Goal: Task Accomplishment & Management: Manage account settings

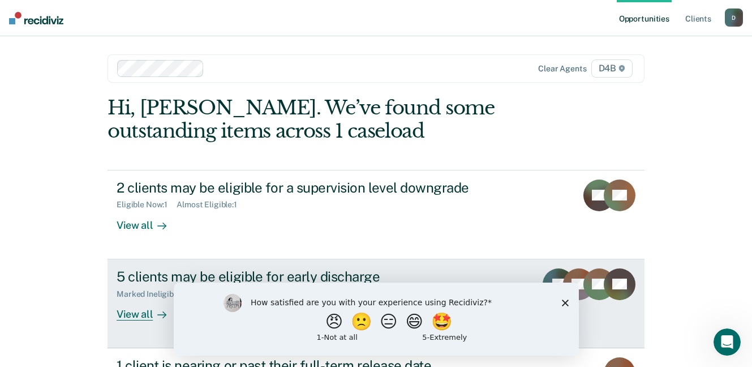
scroll to position [57, 0]
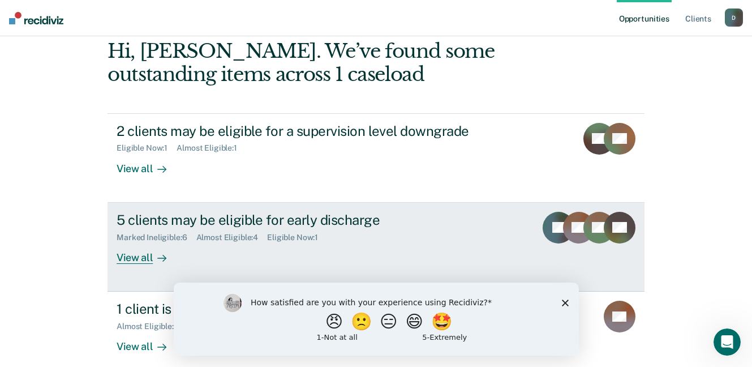
click at [136, 257] on div "View all" at bounding box center [148, 253] width 63 height 22
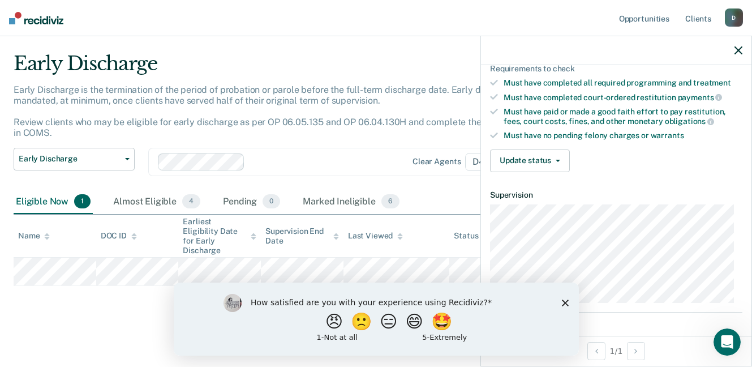
scroll to position [283, 0]
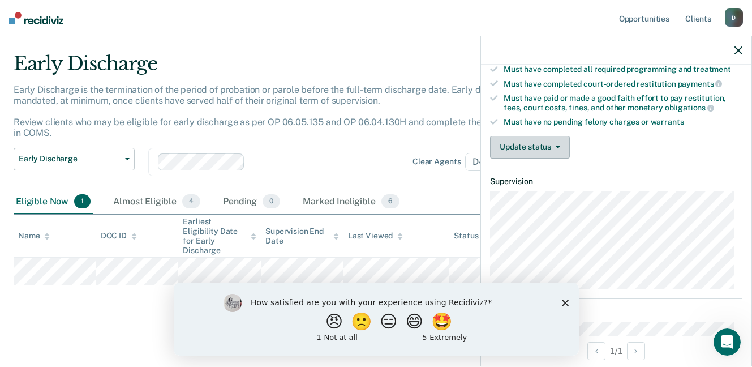
click at [556, 141] on button "Update status" at bounding box center [530, 147] width 80 height 23
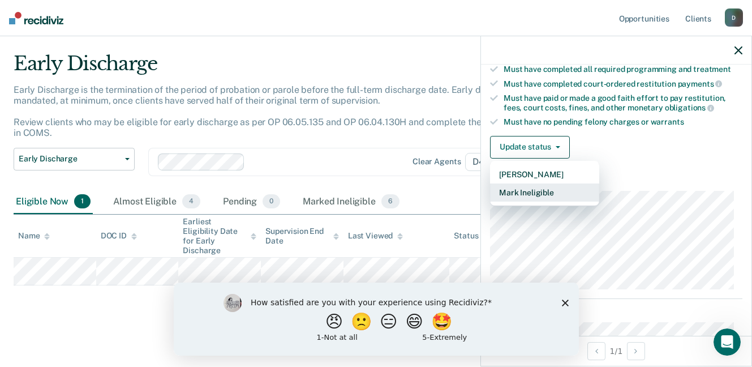
click at [534, 191] on button "Mark Ineligible" at bounding box center [544, 192] width 109 height 18
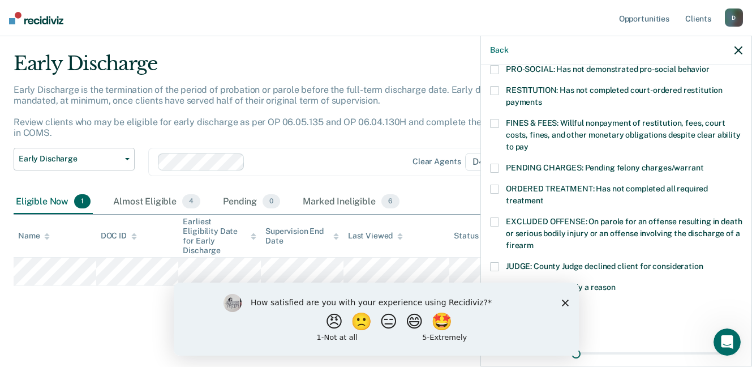
click at [492, 119] on span at bounding box center [494, 123] width 9 height 9
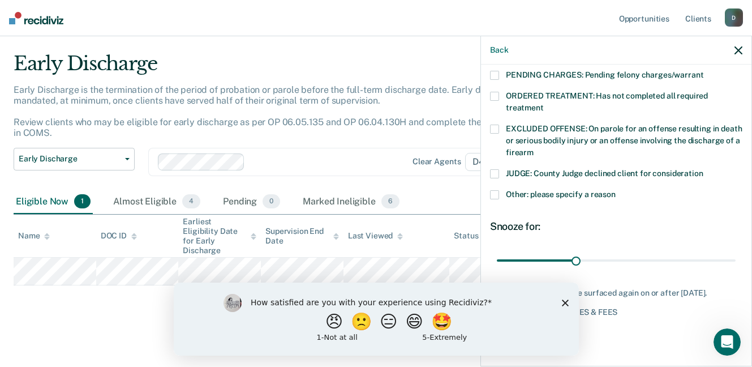
scroll to position [377, 0]
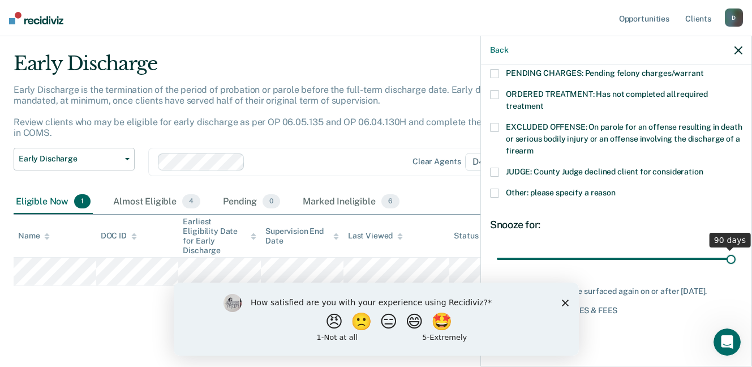
drag, startPoint x: 573, startPoint y: 245, endPoint x: 726, endPoint y: 237, distance: 153.6
type input "90"
click at [726, 248] on input "range" at bounding box center [616, 258] width 239 height 20
click at [503, 49] on button "Back" at bounding box center [499, 50] width 18 height 10
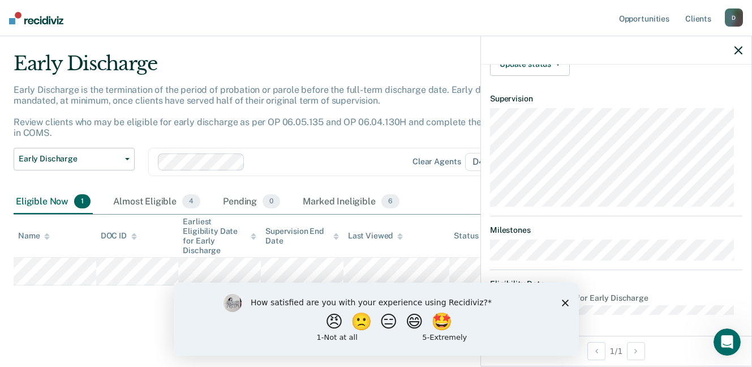
click at [568, 301] on div "How satisfied are you with your experience using Recidiviz? 😠 🙁 😑 😄 🤩 1 - Not a…" at bounding box center [375, 318] width 405 height 73
click at [565, 302] on polygon "Close survey" at bounding box center [564, 302] width 7 height 7
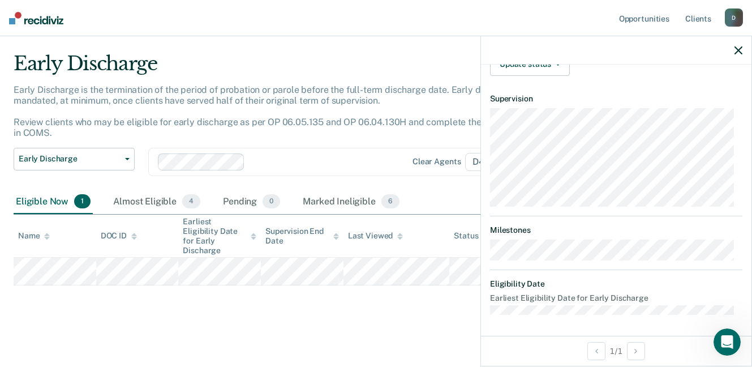
click html "How satisfied are you with your experience using Recidiviz? 😠 🙁 😑 😄 🤩 1 - Not a…"
click at [737, 48] on icon "button" at bounding box center [739, 50] width 8 height 8
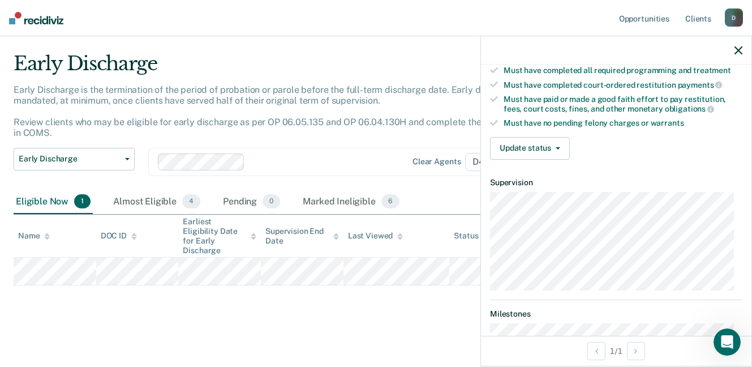
scroll to position [283, 0]
click at [564, 145] on button "Update status" at bounding box center [530, 147] width 80 height 23
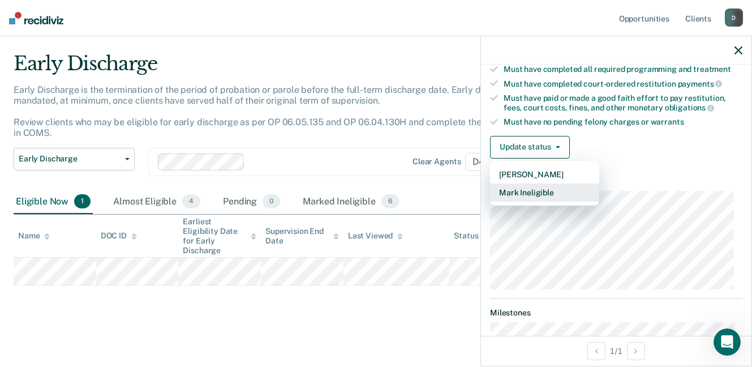
click at [512, 192] on button "Mark Ineligible" at bounding box center [544, 192] width 109 height 18
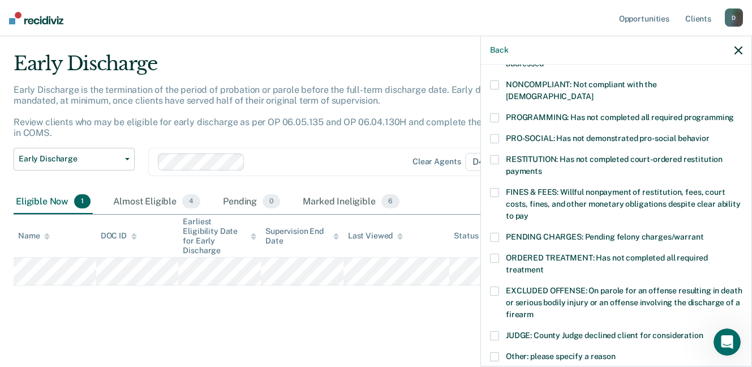
scroll to position [208, 0]
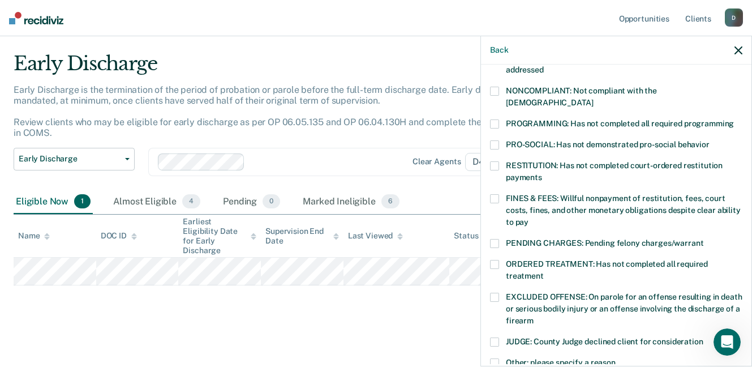
click at [497, 161] on span at bounding box center [494, 165] width 9 height 9
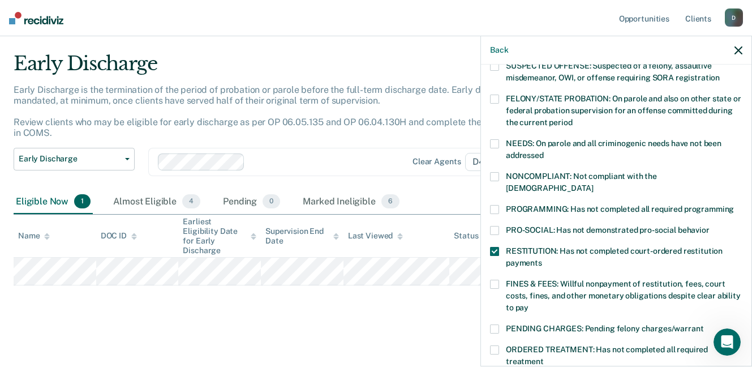
scroll to position [95, 0]
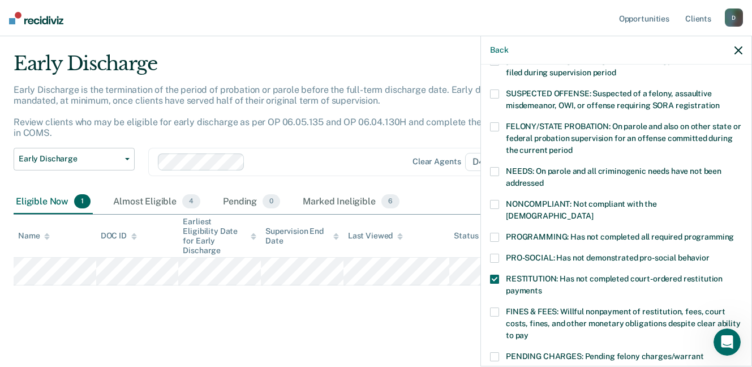
click at [499, 307] on span at bounding box center [494, 311] width 9 height 9
click at [496, 274] on span at bounding box center [494, 278] width 9 height 9
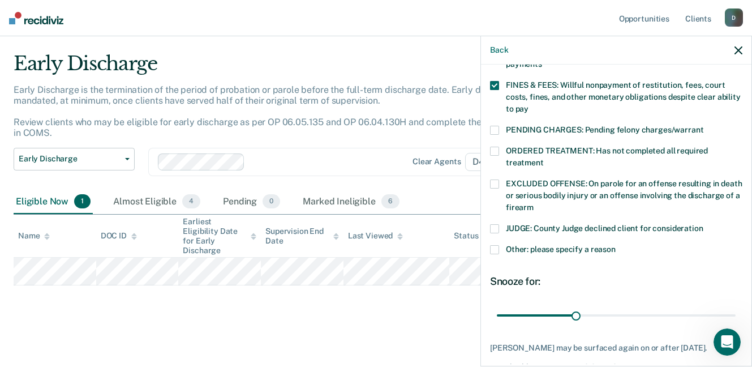
scroll to position [377, 0]
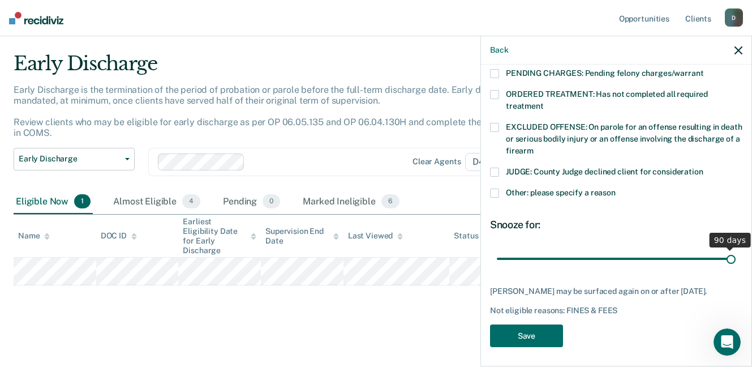
drag, startPoint x: 572, startPoint y: 246, endPoint x: 738, endPoint y: 245, distance: 166.4
type input "90"
click at [736, 248] on input "range" at bounding box center [616, 258] width 239 height 20
click at [518, 333] on button "Save" at bounding box center [526, 335] width 73 height 23
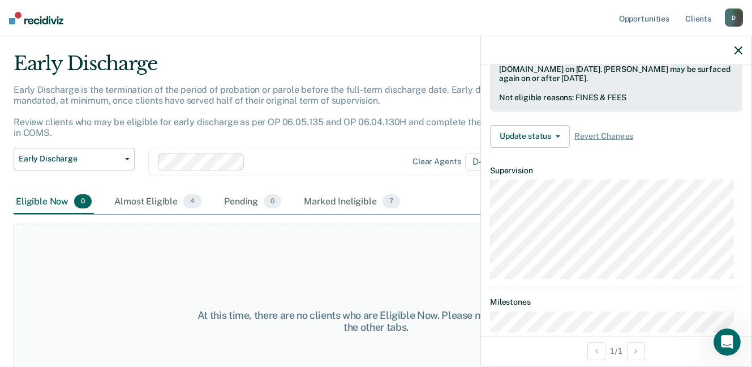
click at [740, 50] on icon "button" at bounding box center [739, 50] width 8 height 8
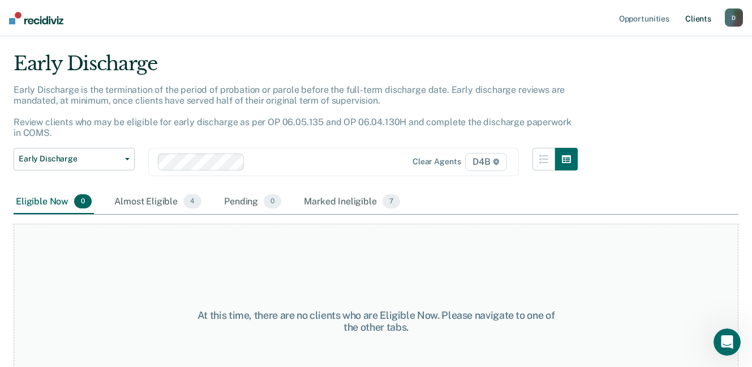
click at [703, 21] on link "Client s" at bounding box center [698, 18] width 31 height 36
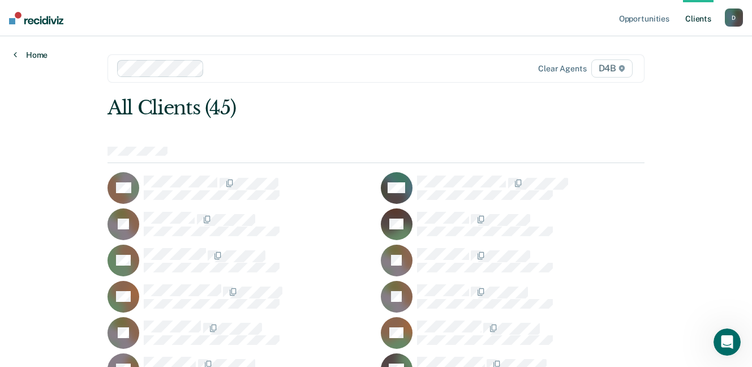
click at [20, 50] on link "Home" at bounding box center [31, 55] width 34 height 10
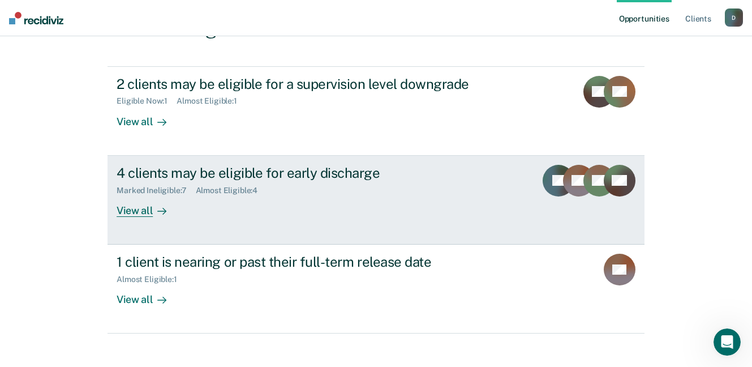
scroll to position [113, 0]
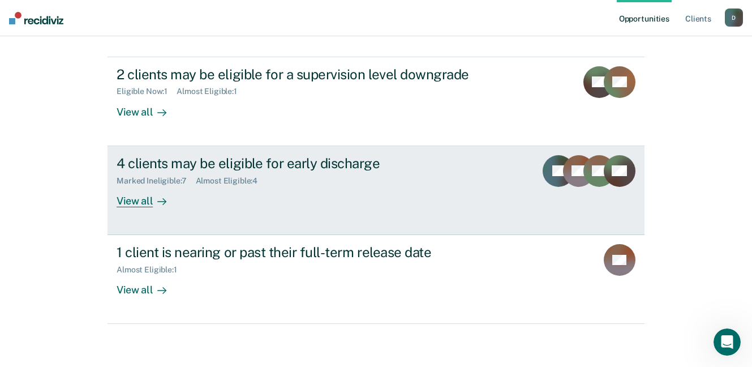
click at [134, 201] on div "View all" at bounding box center [148, 196] width 63 height 22
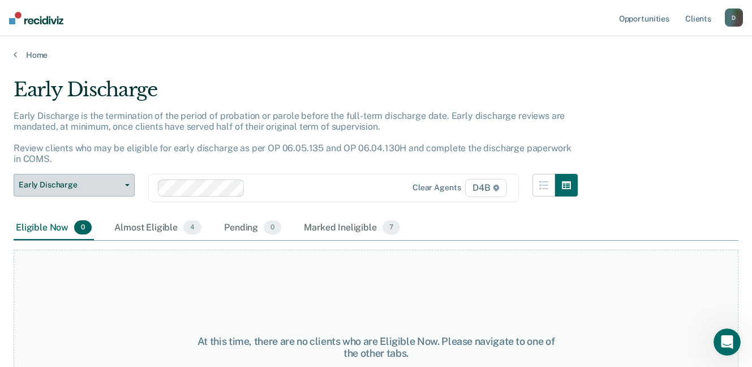
click at [130, 184] on button "Early Discharge" at bounding box center [74, 185] width 121 height 23
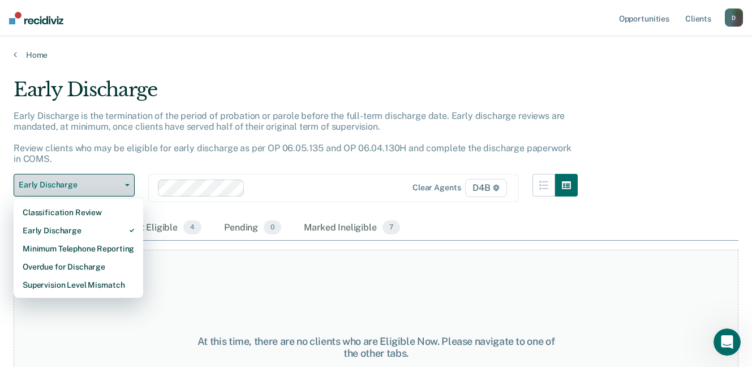
click at [130, 184] on button "Early Discharge" at bounding box center [74, 185] width 121 height 23
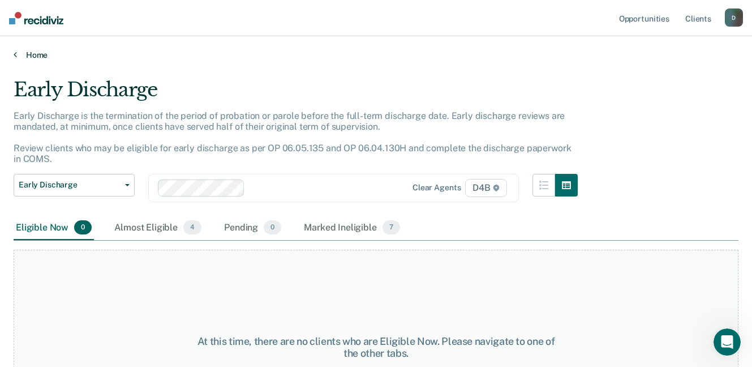
click at [38, 55] on link "Home" at bounding box center [376, 55] width 725 height 10
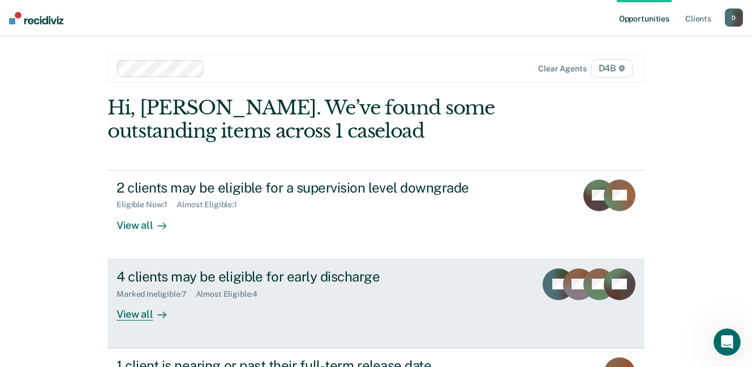
click at [128, 316] on div "View all" at bounding box center [148, 309] width 63 height 22
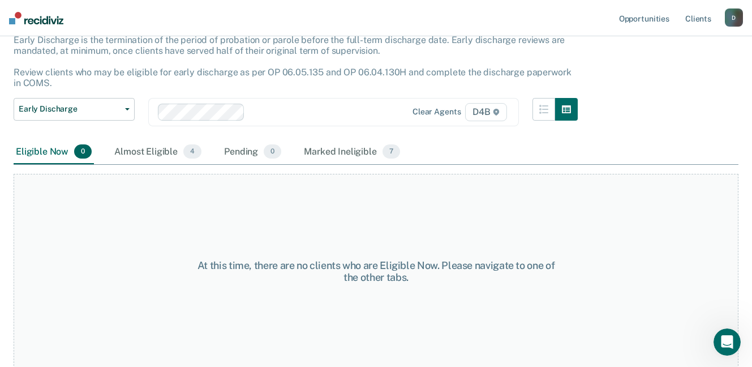
scroll to position [78, 0]
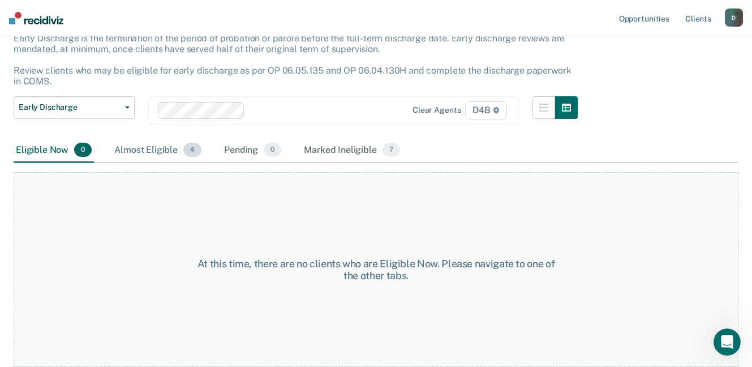
click at [138, 149] on div "Almost Eligible 4" at bounding box center [158, 150] width 92 height 25
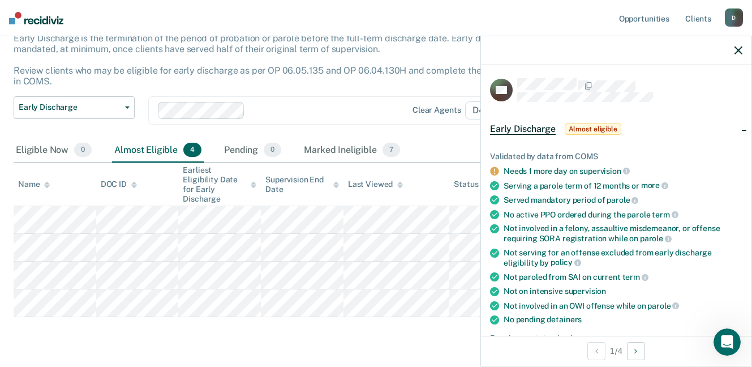
scroll to position [283, 0]
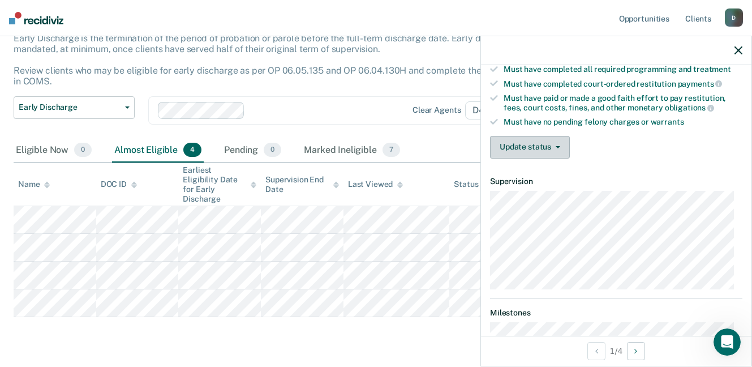
click at [555, 148] on button "Update status" at bounding box center [530, 147] width 80 height 23
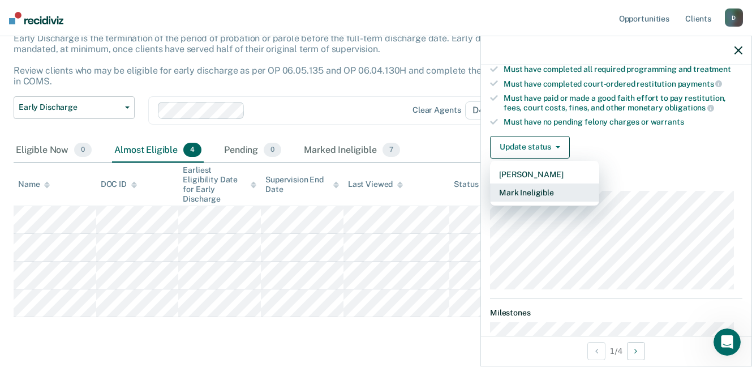
click at [538, 192] on button "Mark Ineligible" at bounding box center [544, 192] width 109 height 18
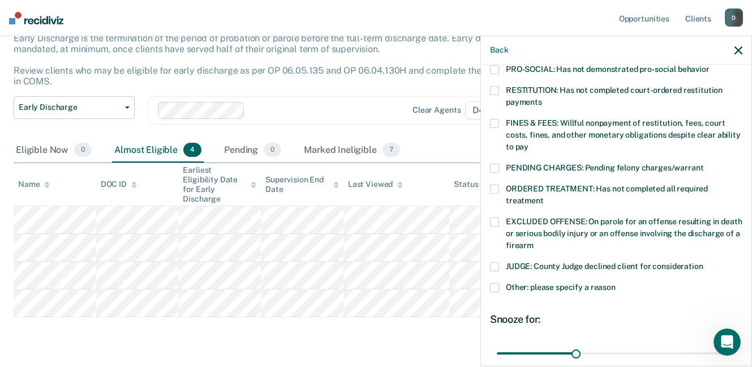
click at [496, 86] on span at bounding box center [494, 90] width 9 height 9
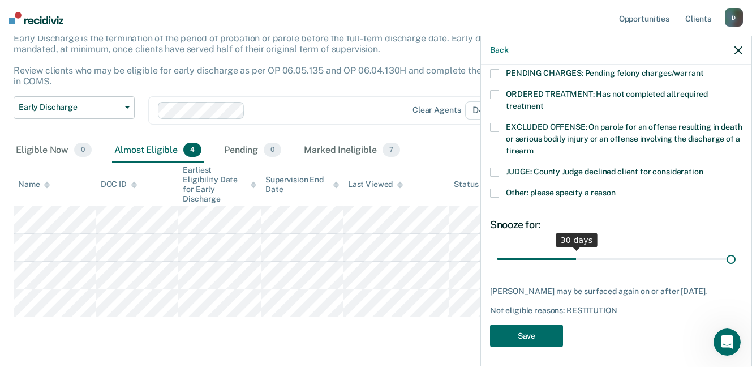
scroll to position [377, 0]
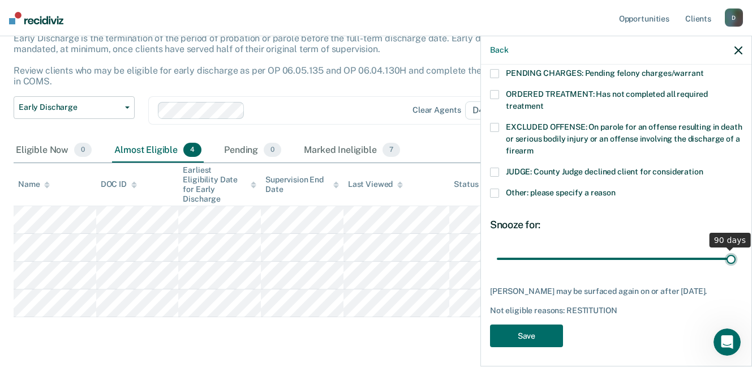
drag, startPoint x: 574, startPoint y: 244, endPoint x: 765, endPoint y: 247, distance: 190.2
type input "90"
click at [736, 248] on input "range" at bounding box center [616, 258] width 239 height 20
click at [534, 337] on button "Save" at bounding box center [526, 335] width 73 height 23
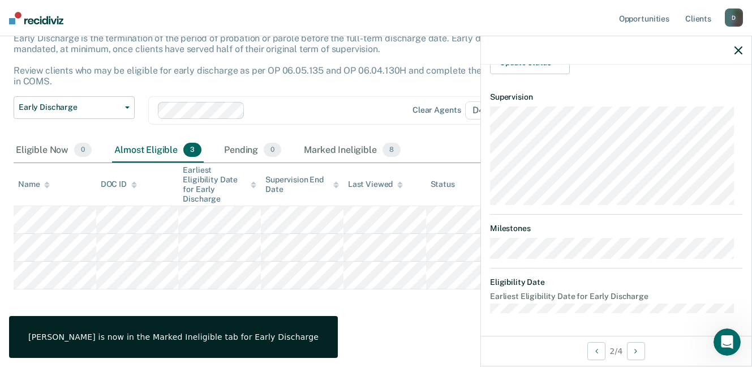
scroll to position [294, 0]
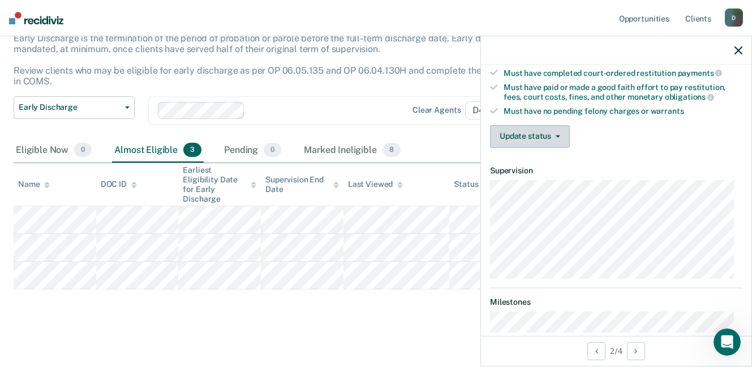
click at [559, 133] on button "Update status" at bounding box center [530, 136] width 80 height 23
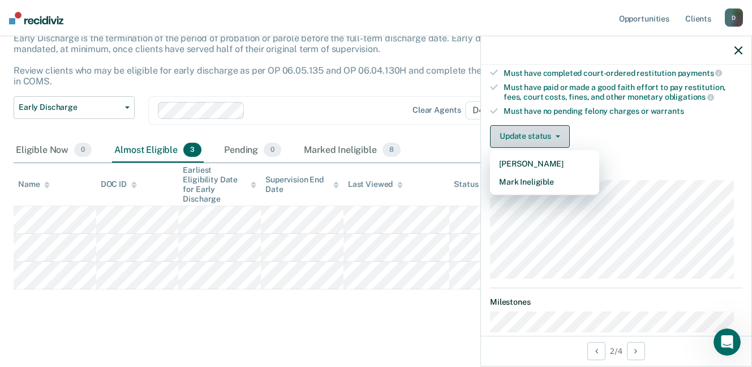
click at [557, 128] on button "Update status" at bounding box center [530, 136] width 80 height 23
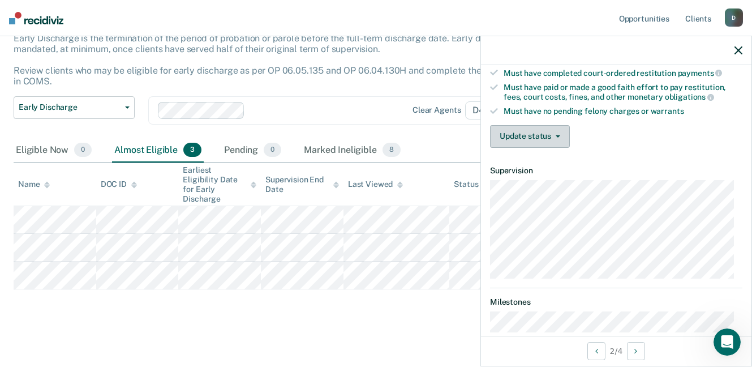
click at [557, 128] on button "Update status" at bounding box center [530, 136] width 80 height 23
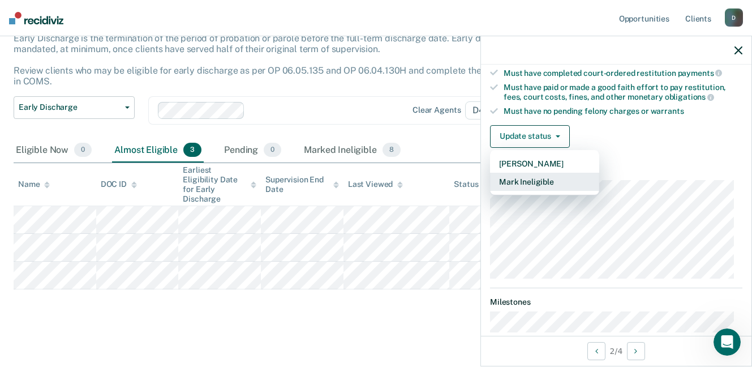
click at [531, 180] on button "Mark Ineligible" at bounding box center [544, 182] width 109 height 18
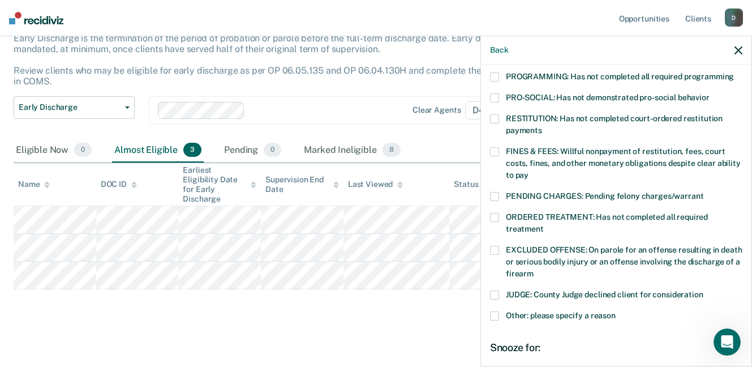
scroll to position [237, 0]
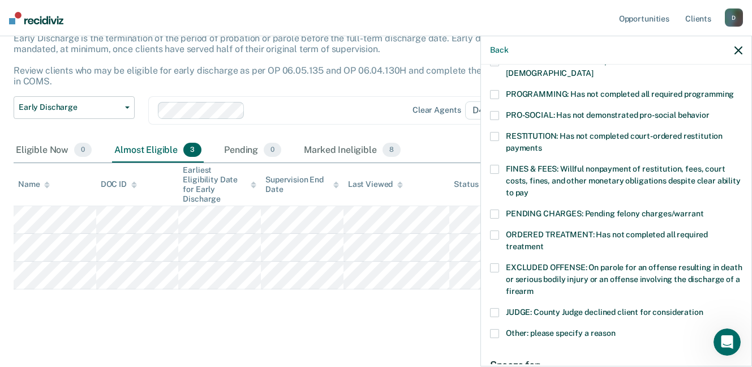
click at [496, 132] on span at bounding box center [494, 136] width 9 height 9
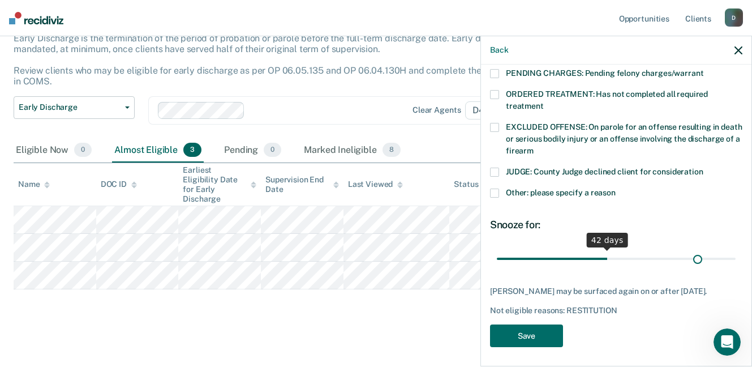
scroll to position [377, 0]
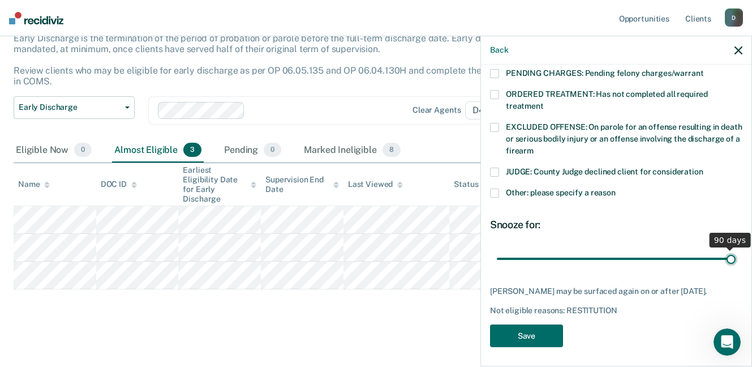
drag, startPoint x: 574, startPoint y: 243, endPoint x: 765, endPoint y: 245, distance: 190.7
type input "90"
click at [736, 248] on input "range" at bounding box center [616, 258] width 239 height 20
click at [535, 332] on button "Save" at bounding box center [526, 335] width 73 height 23
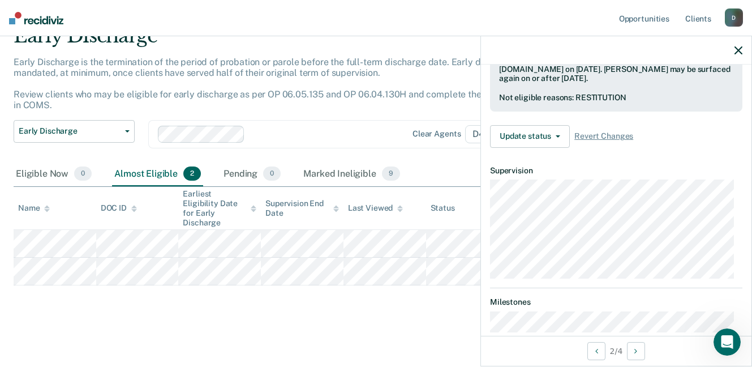
scroll to position [0, 0]
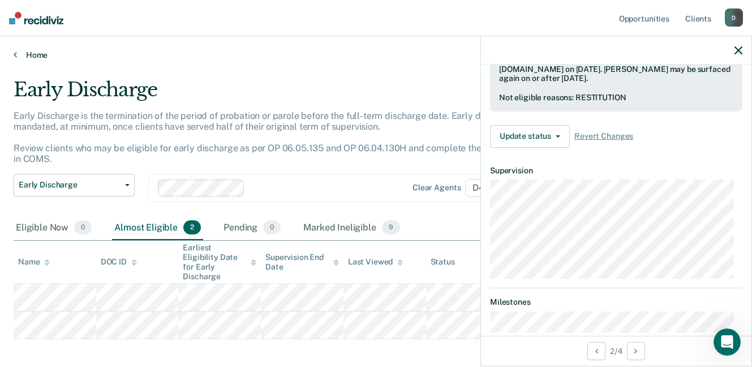
click at [41, 53] on link "Home" at bounding box center [376, 55] width 725 height 10
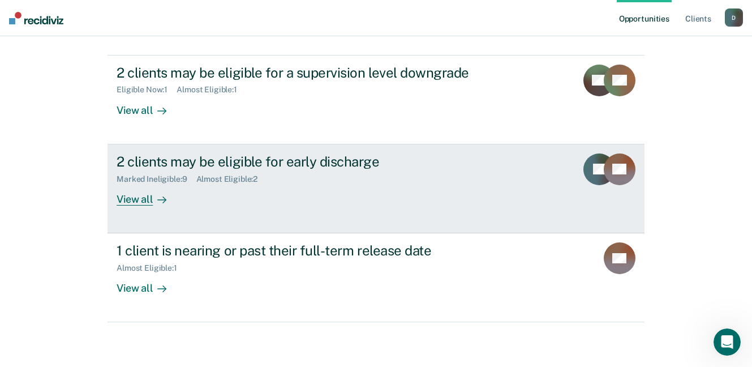
scroll to position [115, 0]
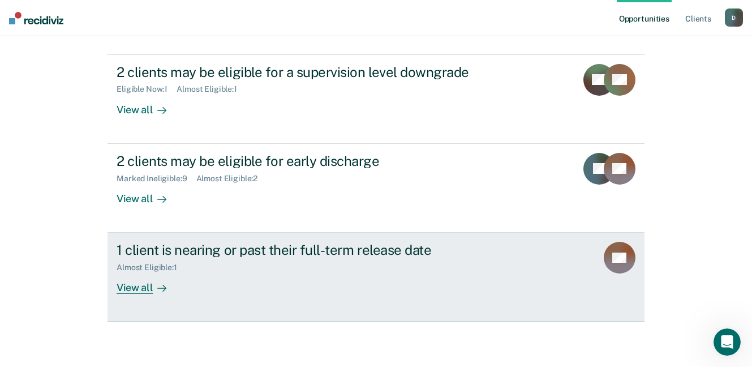
click at [143, 291] on div "View all" at bounding box center [148, 283] width 63 height 22
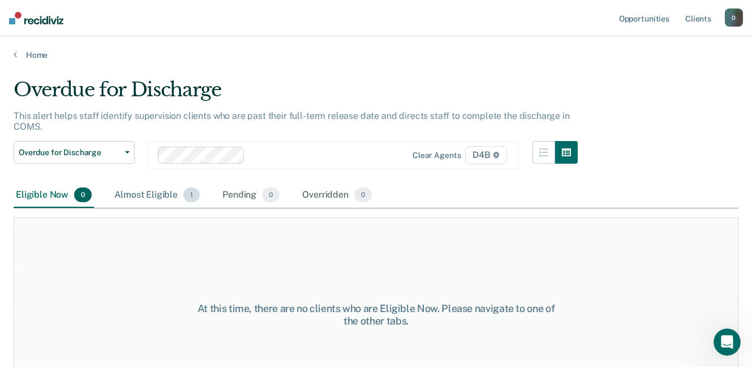
click at [157, 195] on div "Almost Eligible 1" at bounding box center [157, 195] width 90 height 25
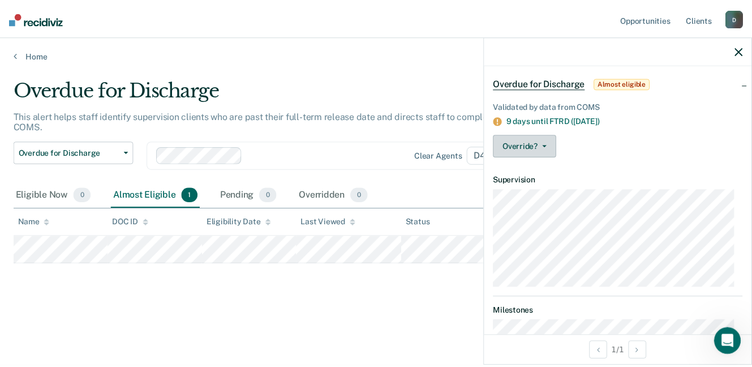
scroll to position [26, 0]
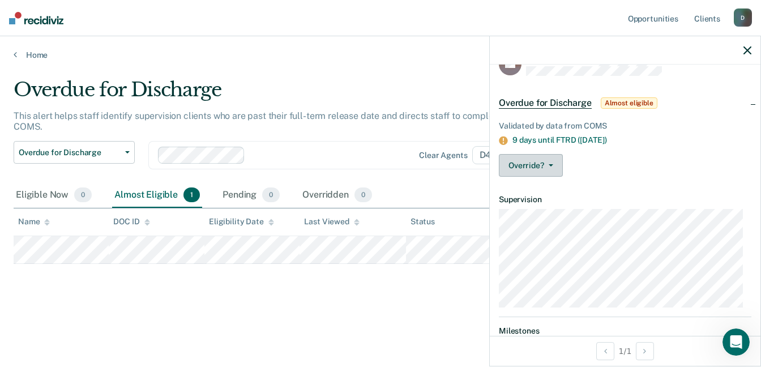
click at [551, 164] on icon "button" at bounding box center [550, 165] width 5 height 2
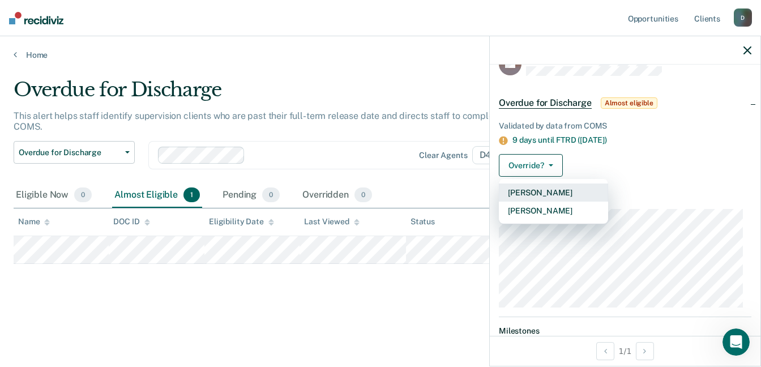
click at [546, 192] on button "[PERSON_NAME]" at bounding box center [553, 192] width 109 height 18
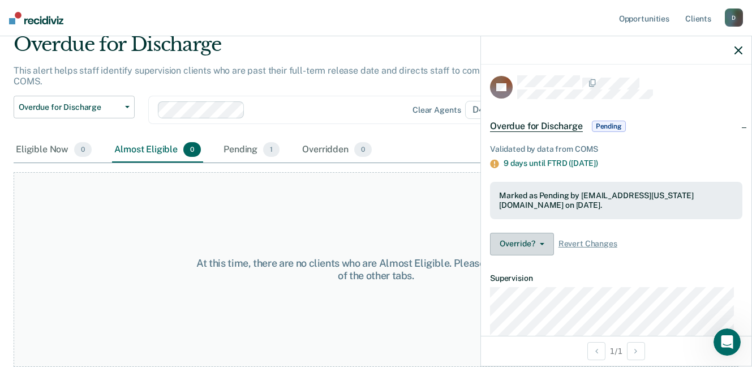
scroll to position [0, 0]
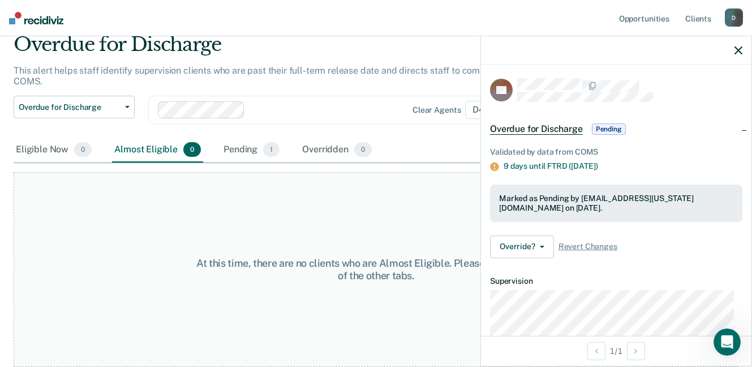
click at [737, 50] on icon "button" at bounding box center [739, 50] width 8 height 8
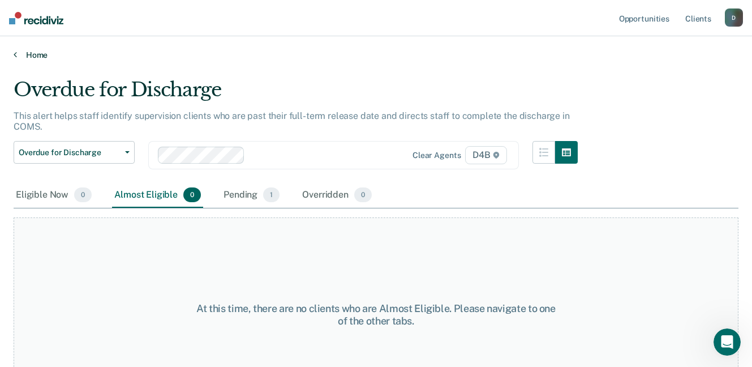
click at [33, 55] on link "Home" at bounding box center [376, 55] width 725 height 10
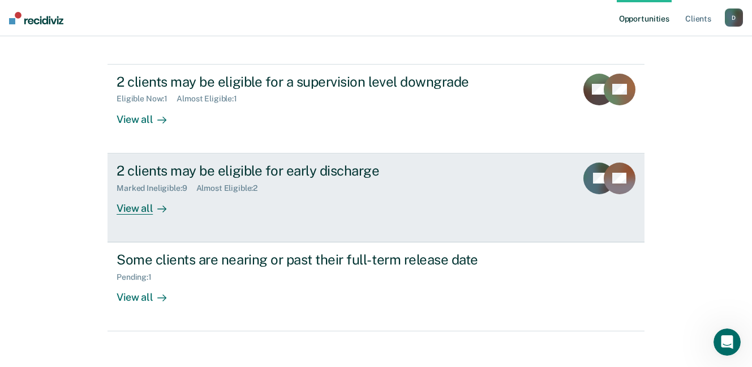
scroll to position [115, 0]
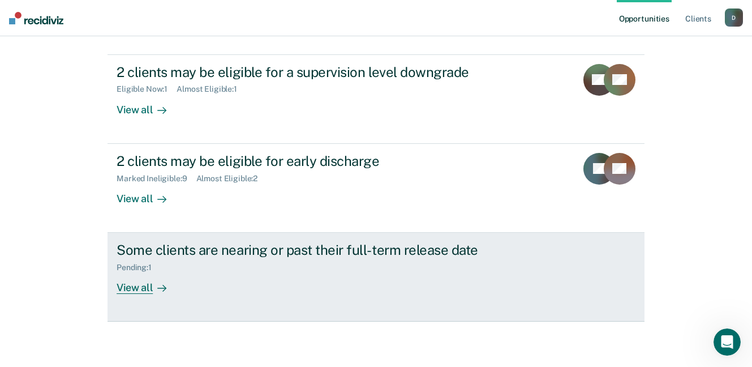
click at [141, 285] on div "View all" at bounding box center [148, 283] width 63 height 22
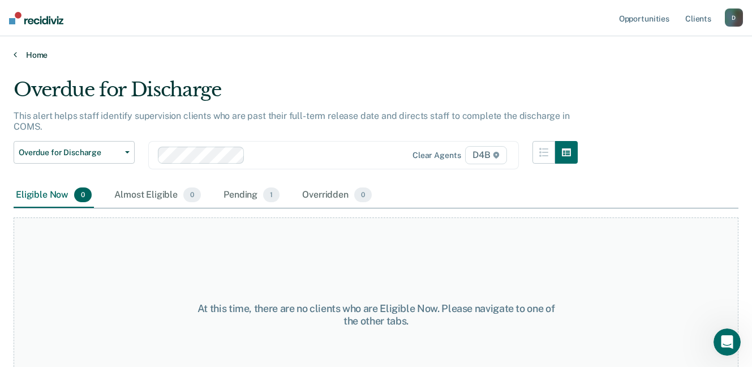
click at [34, 54] on link "Home" at bounding box center [376, 55] width 725 height 10
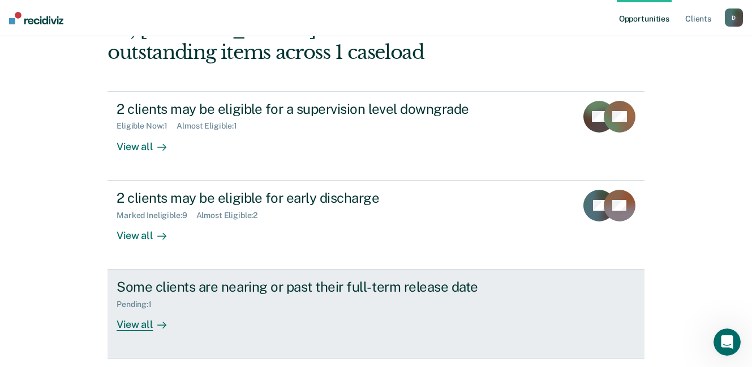
scroll to position [59, 0]
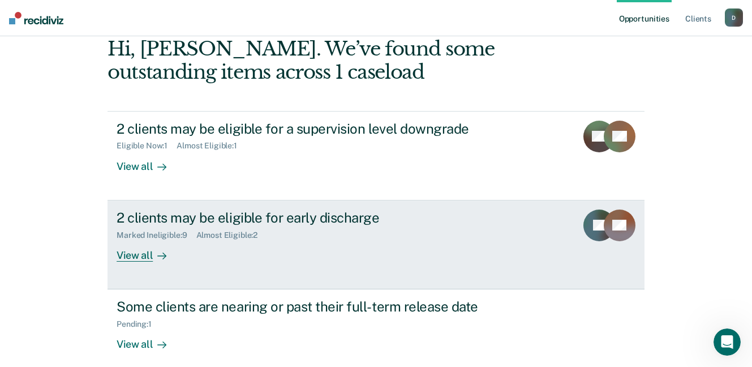
click at [230, 234] on div "Almost Eligible : 2" at bounding box center [231, 235] width 71 height 10
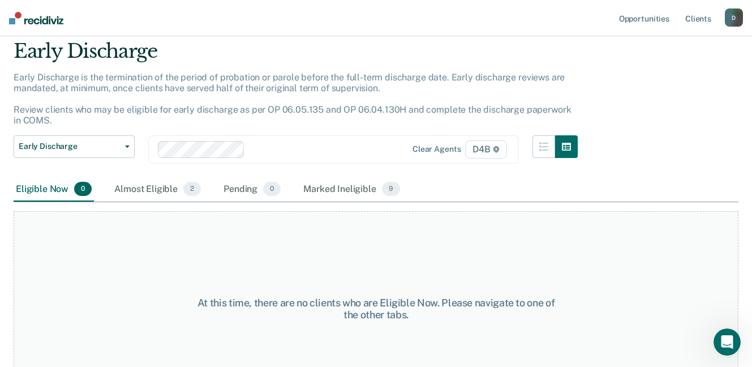
scroll to position [78, 0]
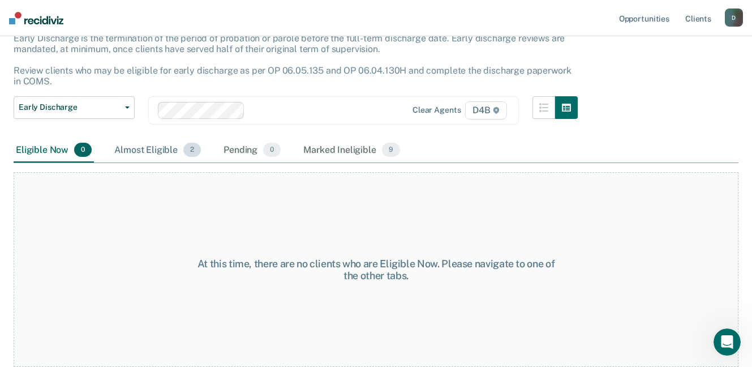
click at [154, 154] on div "Almost Eligible 2" at bounding box center [157, 150] width 91 height 25
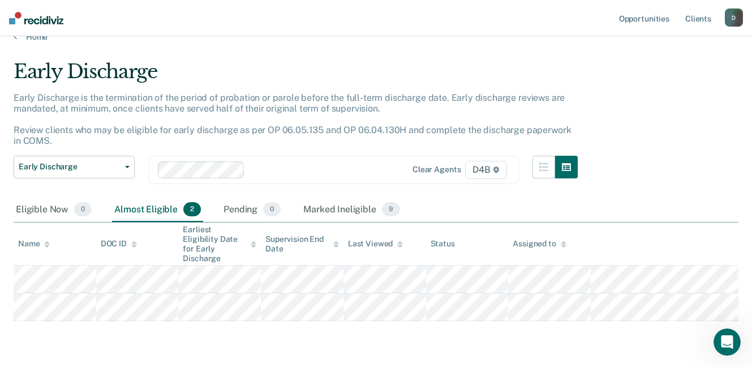
scroll to position [0, 0]
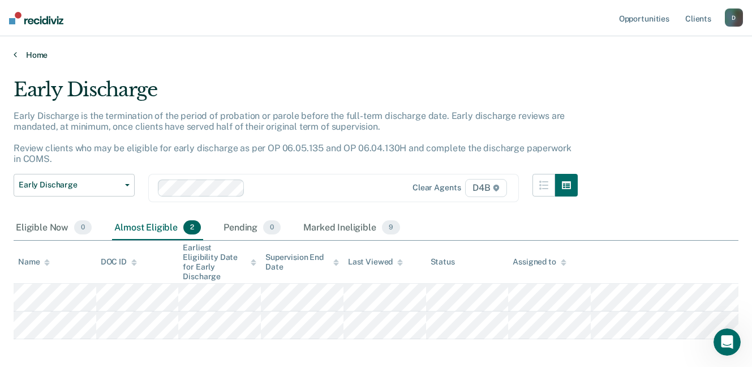
click at [44, 55] on link "Home" at bounding box center [376, 55] width 725 height 10
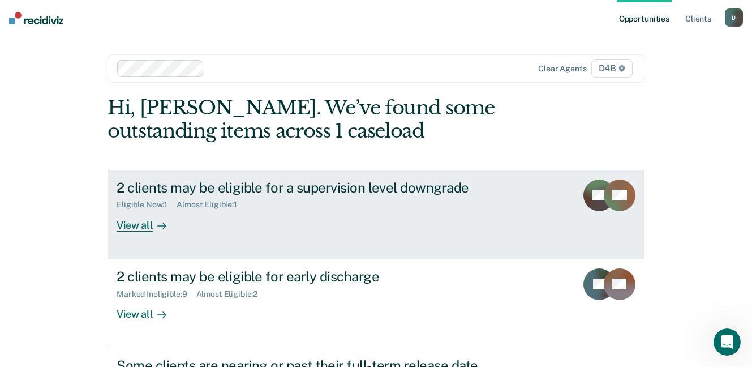
click at [131, 225] on div "View all" at bounding box center [148, 220] width 63 height 22
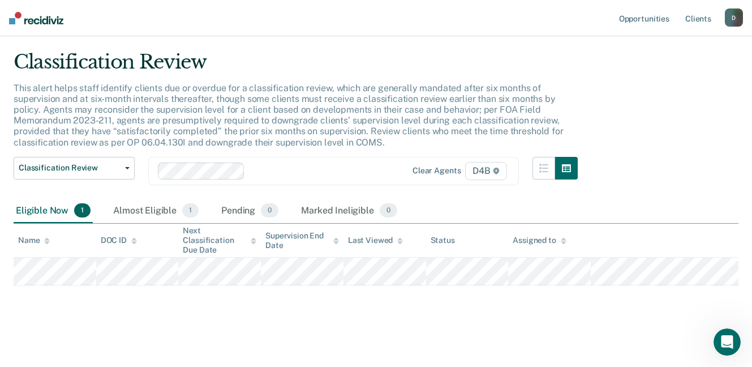
scroll to position [26, 0]
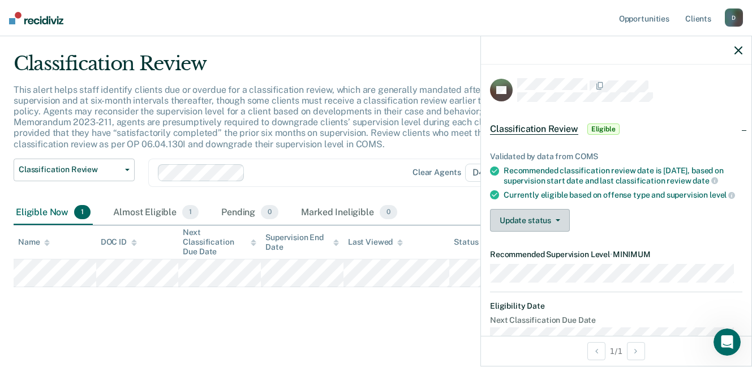
click at [559, 231] on button "Update status" at bounding box center [530, 220] width 80 height 23
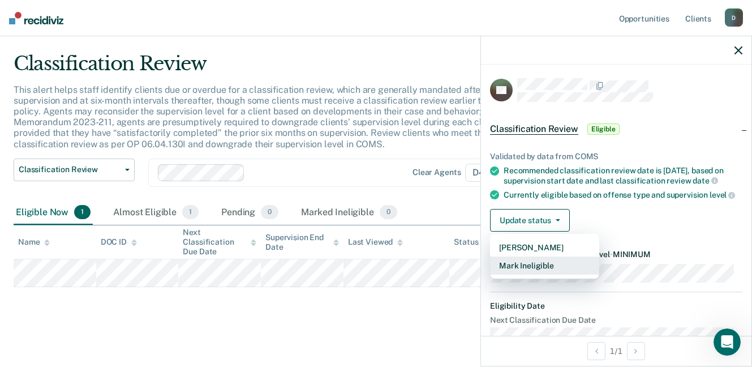
click at [529, 274] on button "Mark Ineligible" at bounding box center [544, 265] width 109 height 18
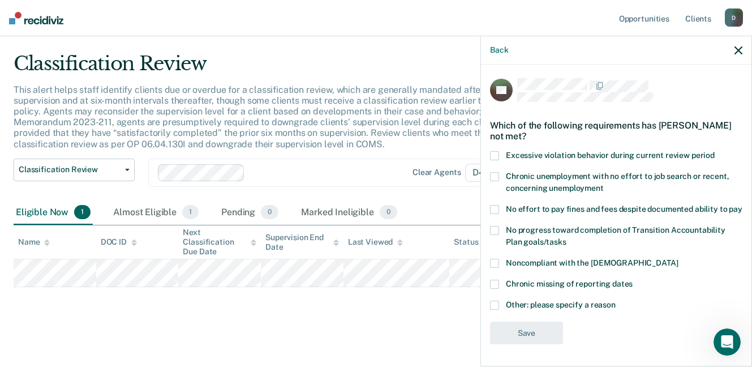
scroll to position [11, 0]
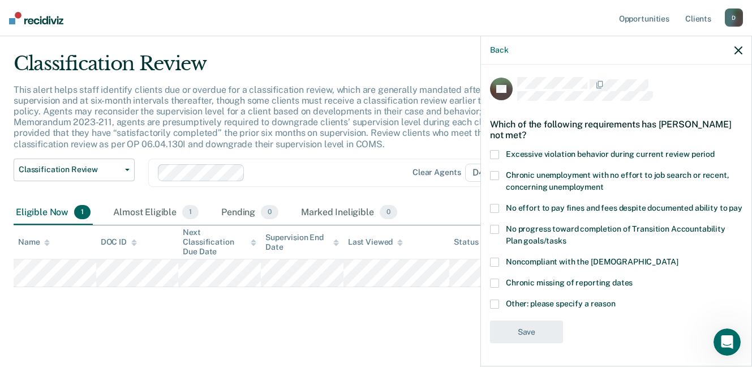
click at [498, 307] on span at bounding box center [494, 303] width 9 height 9
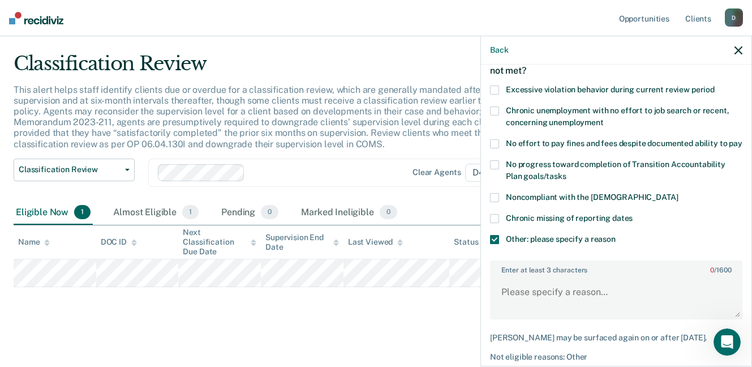
scroll to position [136, 0]
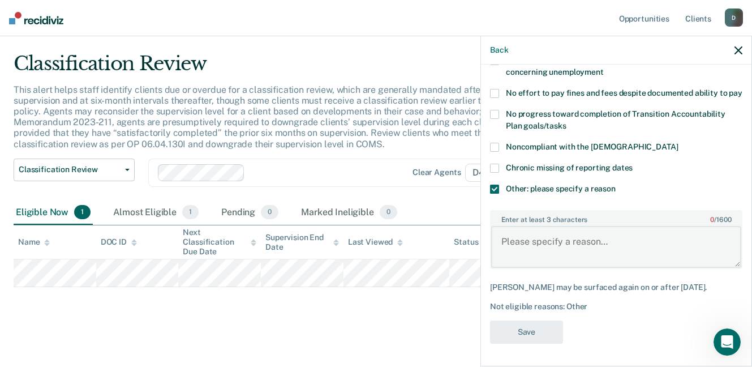
click at [503, 230] on textarea "Enter at least 3 characters 0 / 1600" at bounding box center [616, 247] width 250 height 42
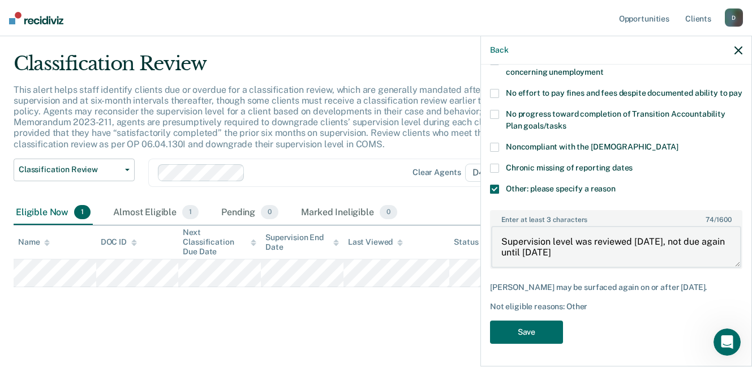
click at [632, 233] on textarea "Supervision level was reviewed [DATE], not due again until [DATE]" at bounding box center [616, 247] width 250 height 42
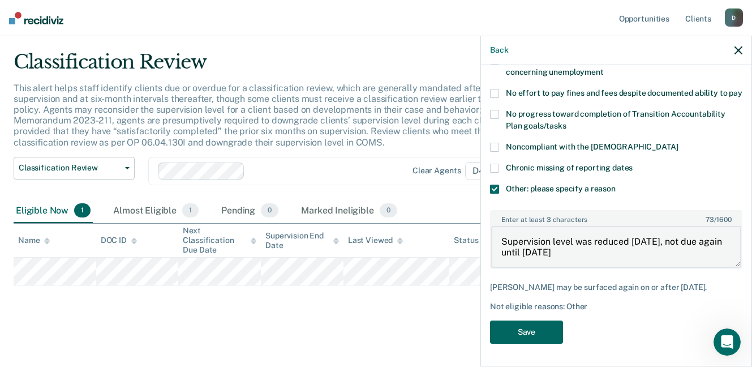
type textarea "Supervision level was reduced [DATE], not due again until [DATE]"
click at [527, 328] on button "Save" at bounding box center [526, 331] width 73 height 23
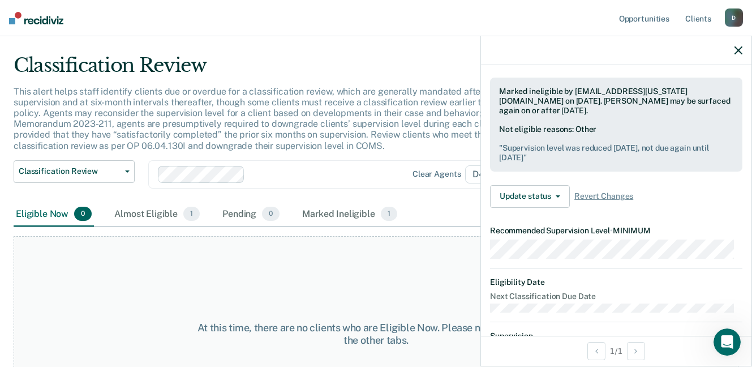
scroll to position [0, 0]
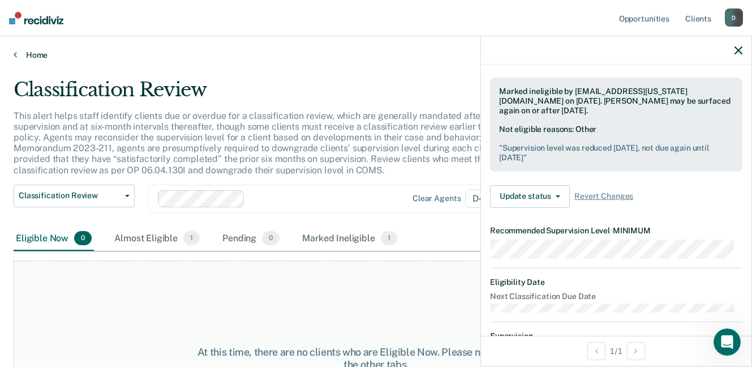
click at [37, 54] on link "Home" at bounding box center [376, 55] width 725 height 10
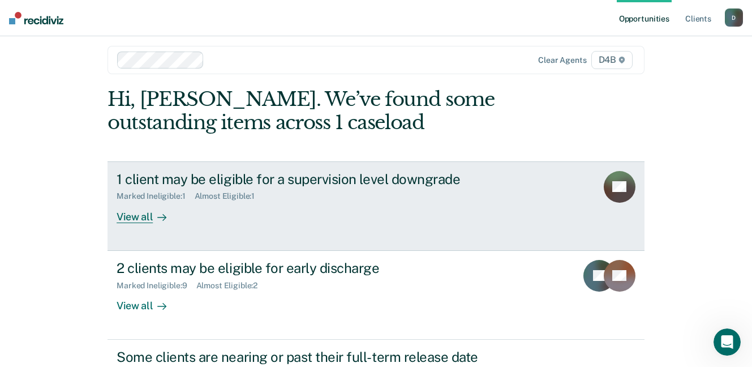
scroll to position [2, 0]
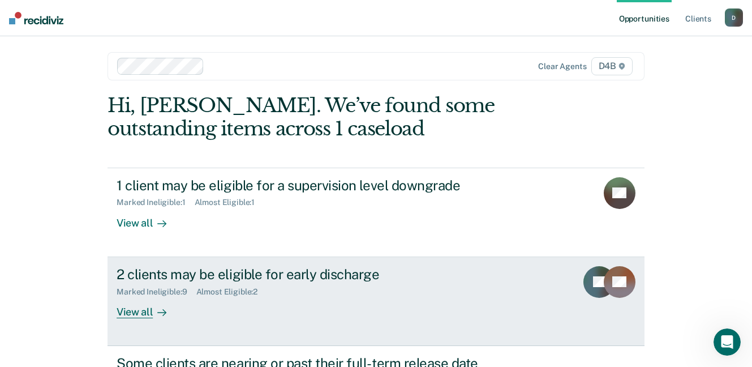
click at [145, 293] on div "Marked Ineligible : 9" at bounding box center [156, 292] width 79 height 10
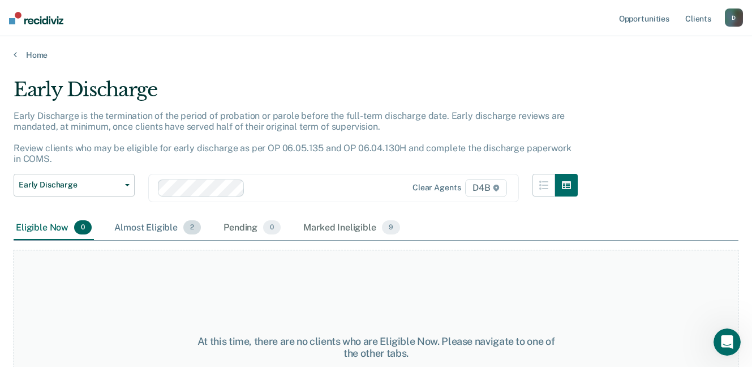
click at [152, 227] on div "Almost Eligible 2" at bounding box center [157, 228] width 91 height 25
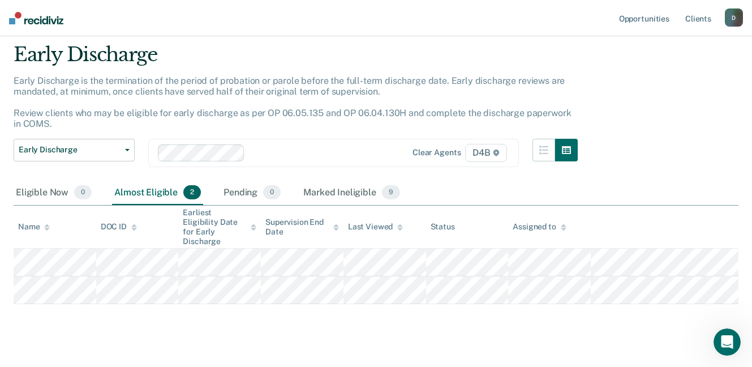
scroll to position [54, 0]
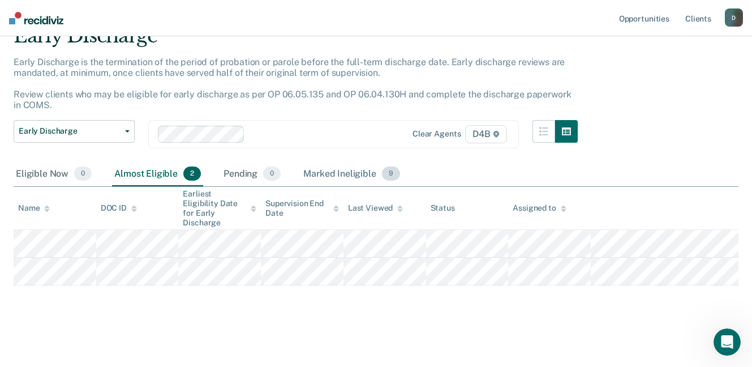
click at [332, 172] on div "Marked Ineligible 9" at bounding box center [351, 174] width 101 height 25
